Goal: Use online tool/utility

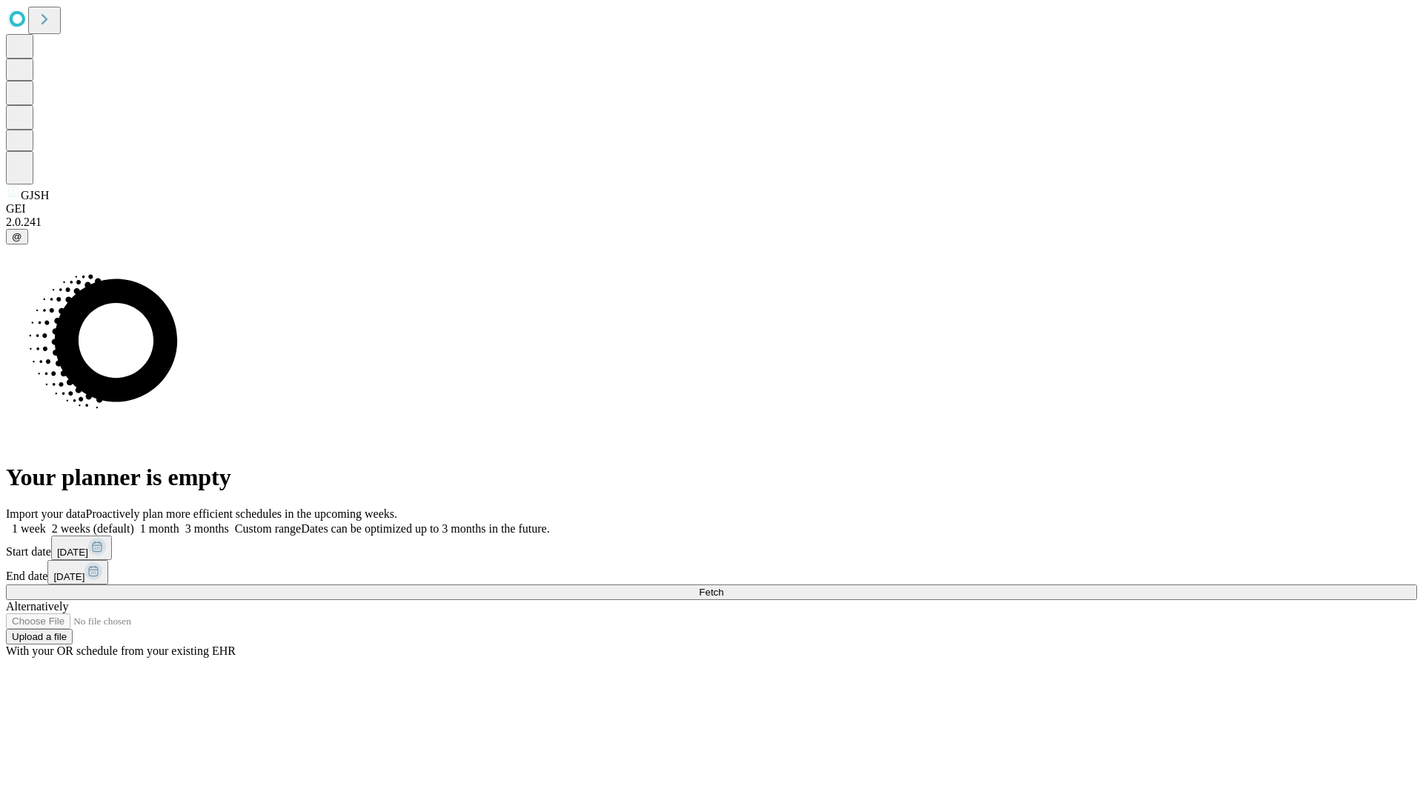
click at [723, 587] on span "Fetch" at bounding box center [711, 592] width 24 height 11
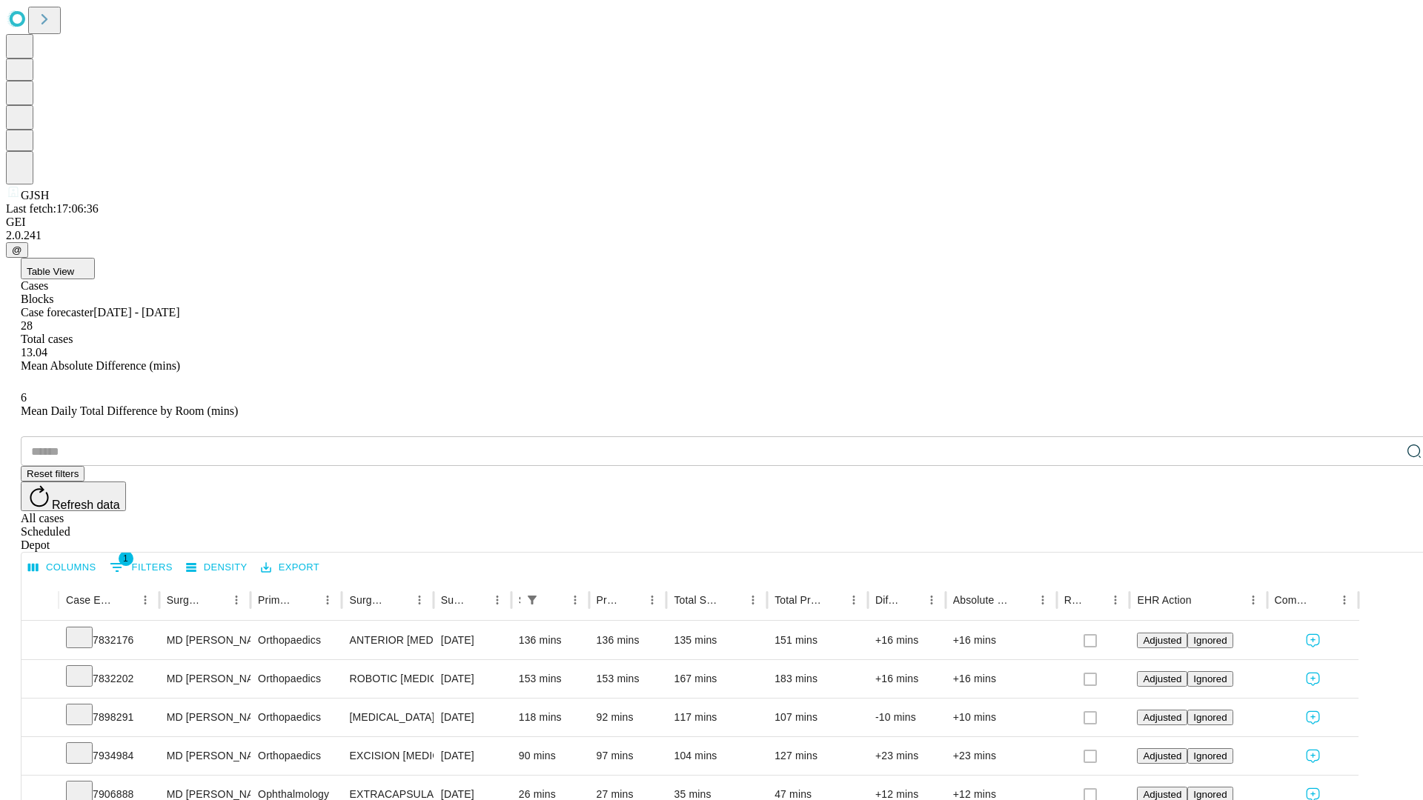
click at [74, 266] on span "Table View" at bounding box center [50, 271] width 47 height 11
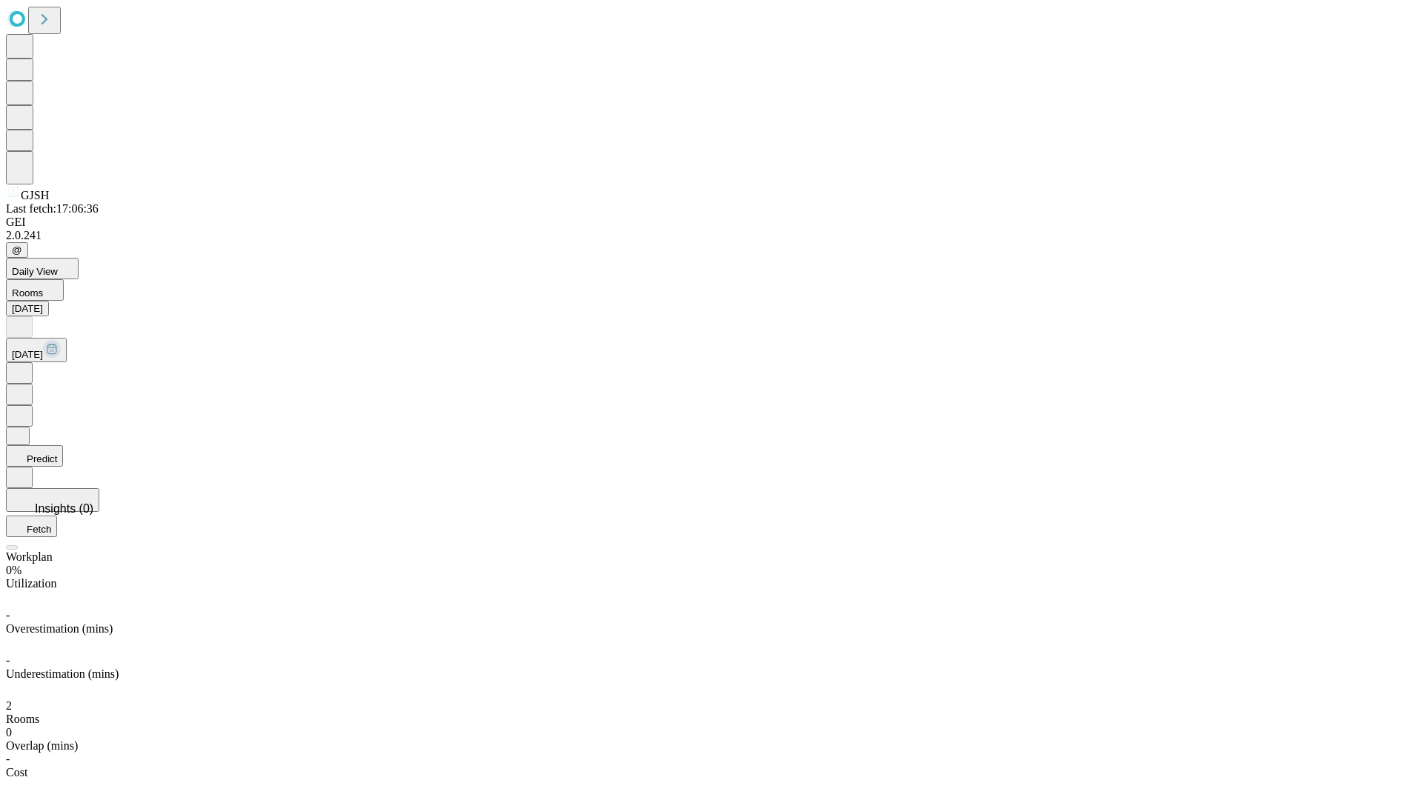
click at [63, 445] on button "Predict" at bounding box center [34, 455] width 57 height 21
